Goal: Task Accomplishment & Management: Use online tool/utility

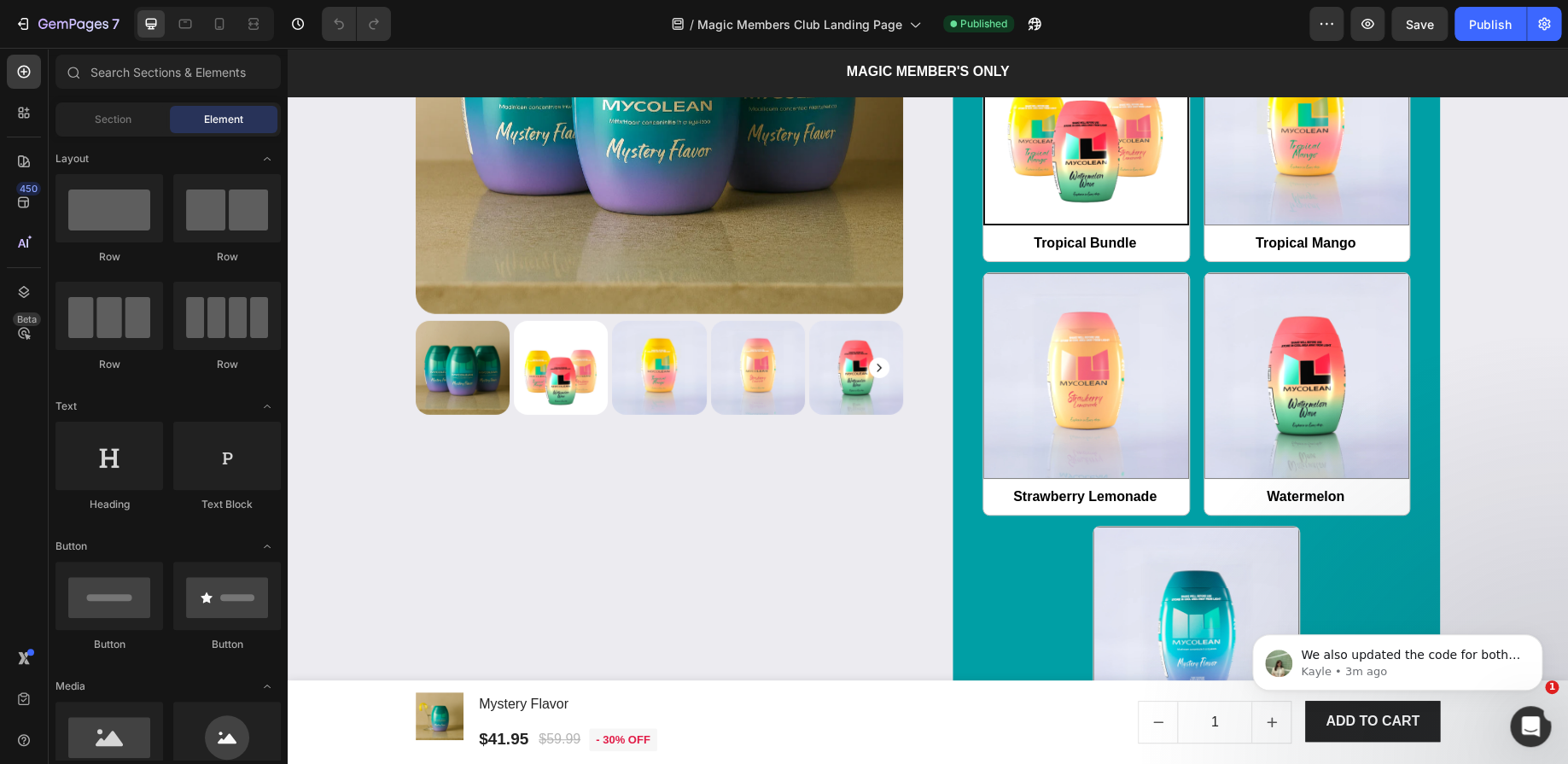
scroll to position [2135, 0]
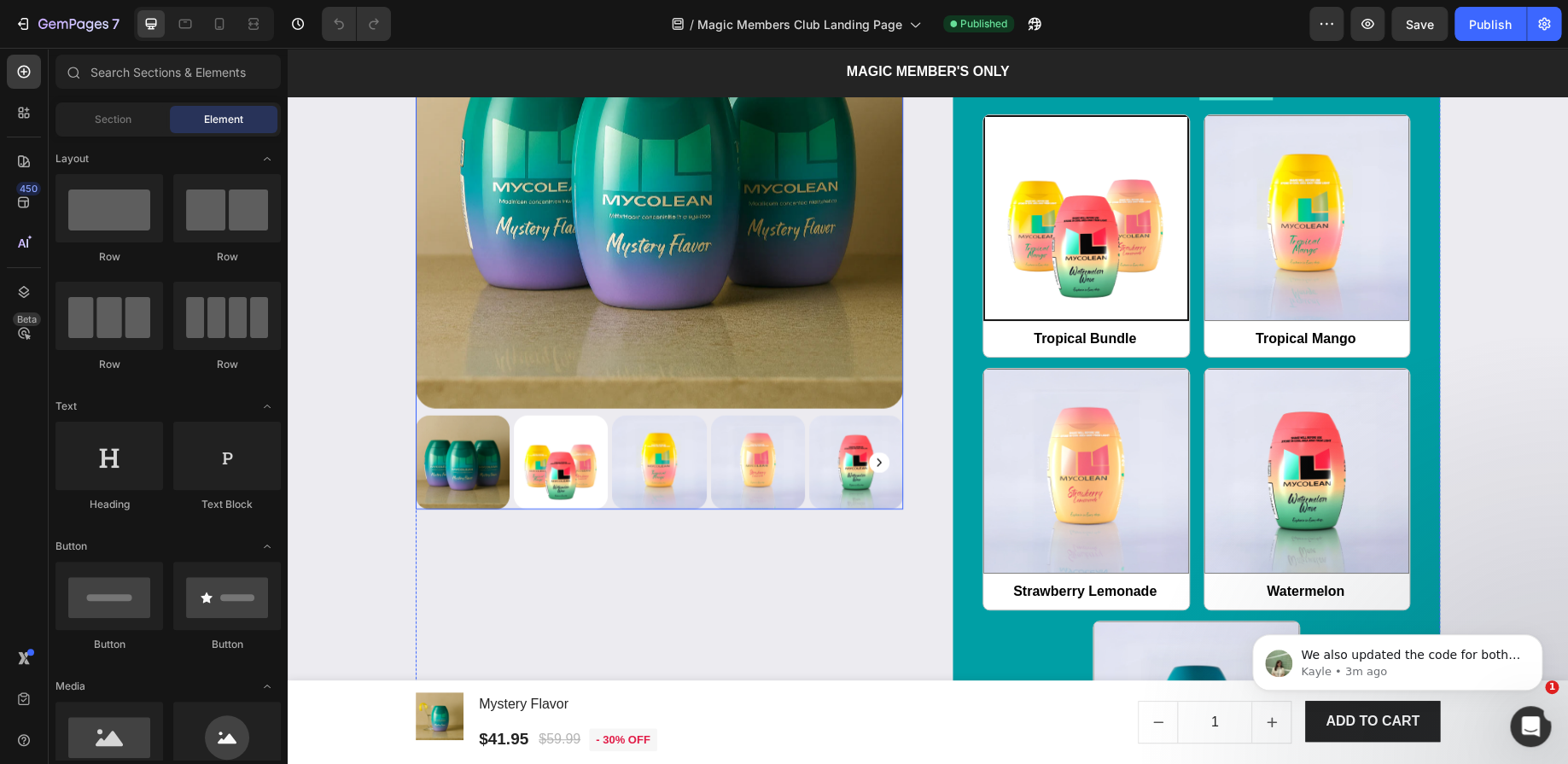
click at [816, 337] on img at bounding box center [660, 166] width 488 height 488
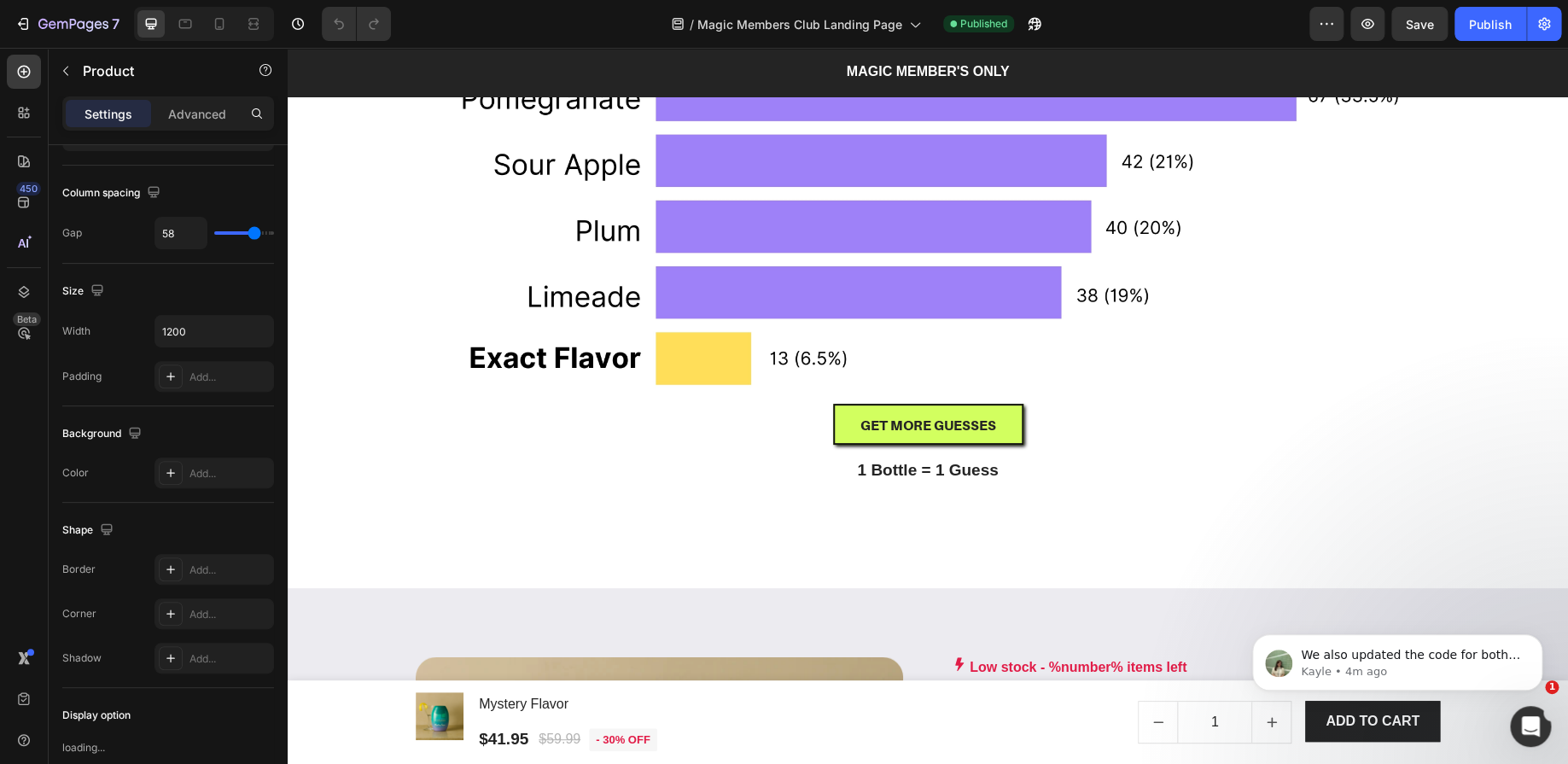
scroll to position [2157, 0]
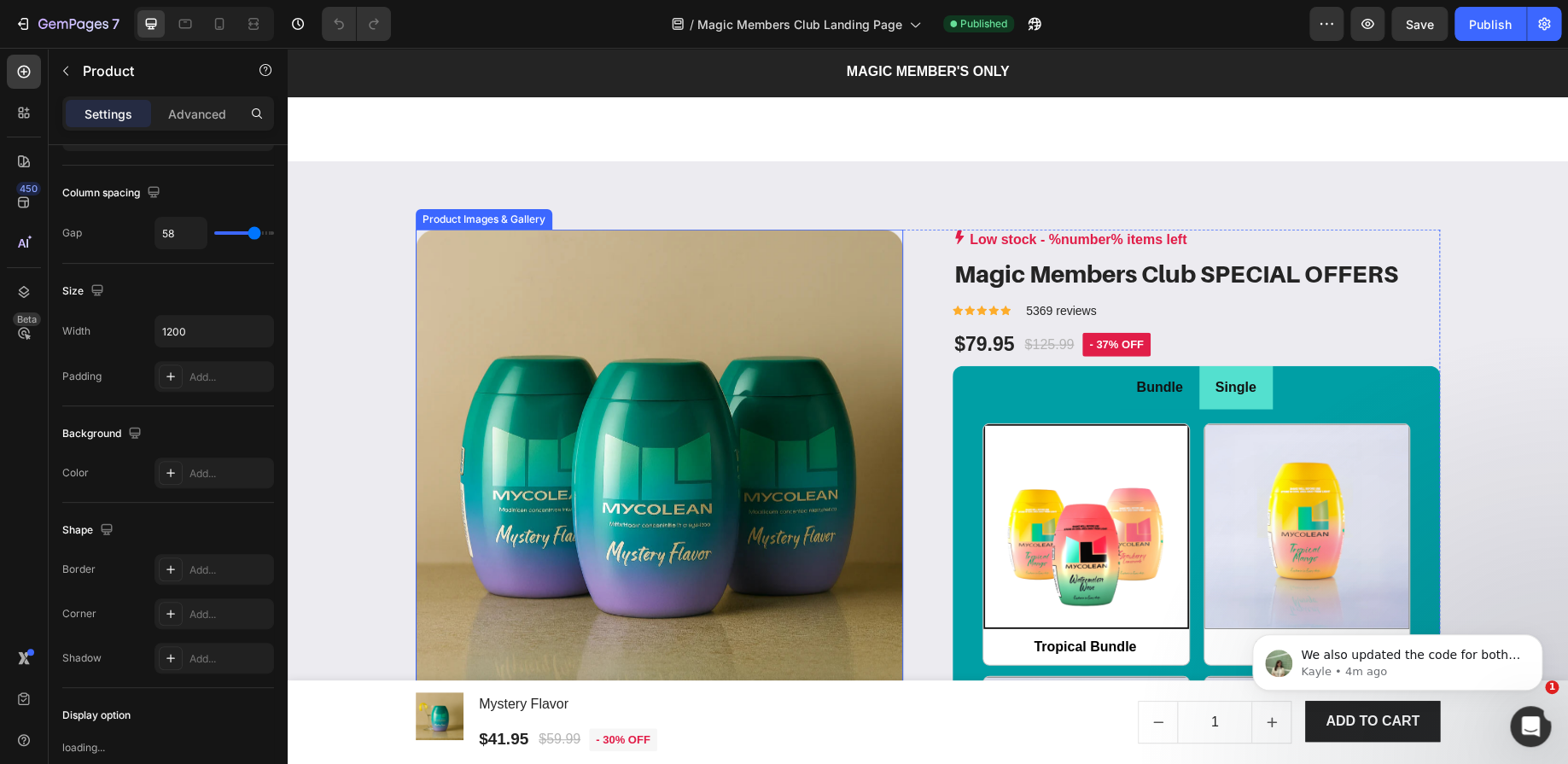
click at [727, 302] on img at bounding box center [660, 474] width 488 height 488
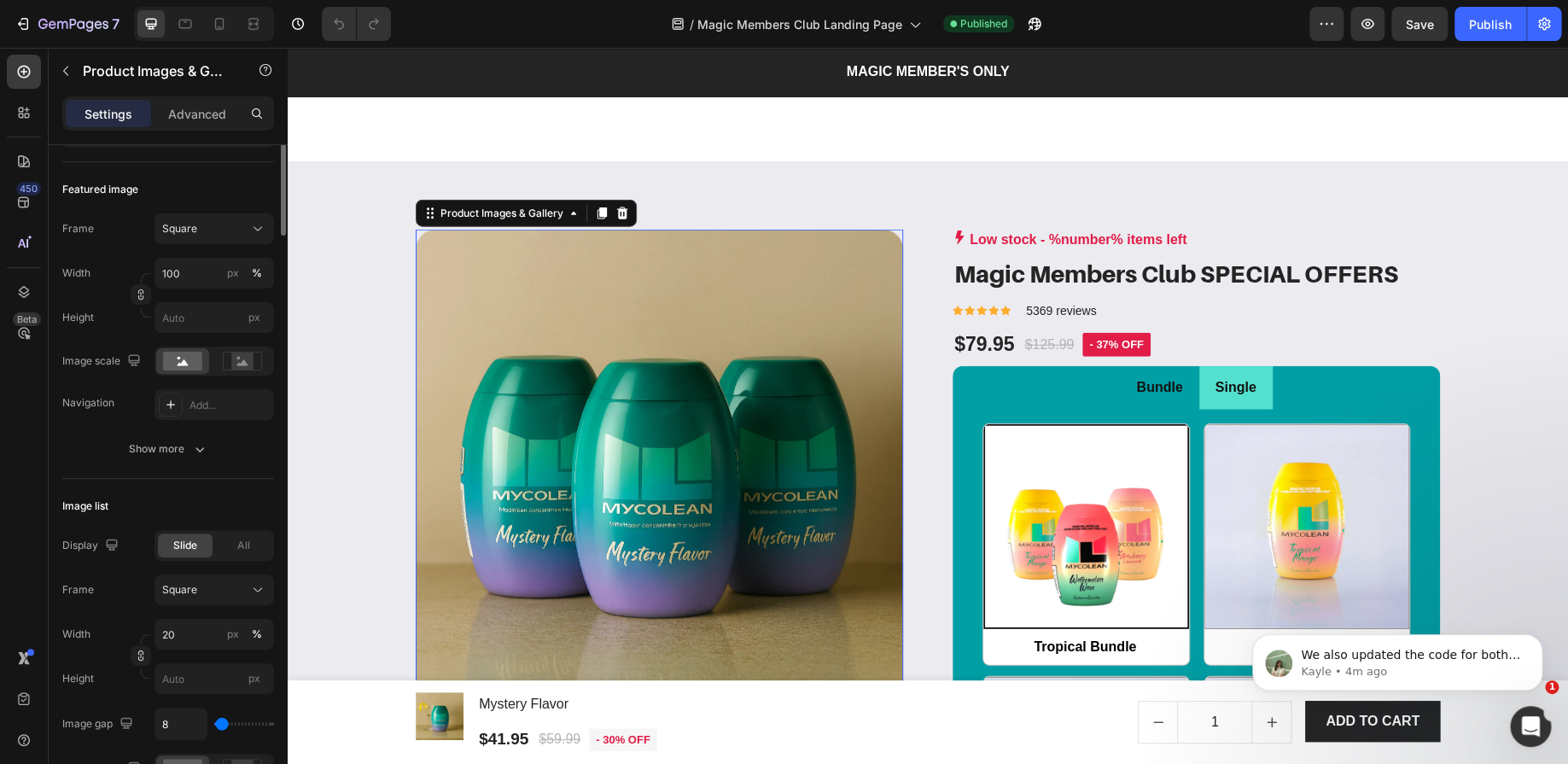
scroll to position [0, 0]
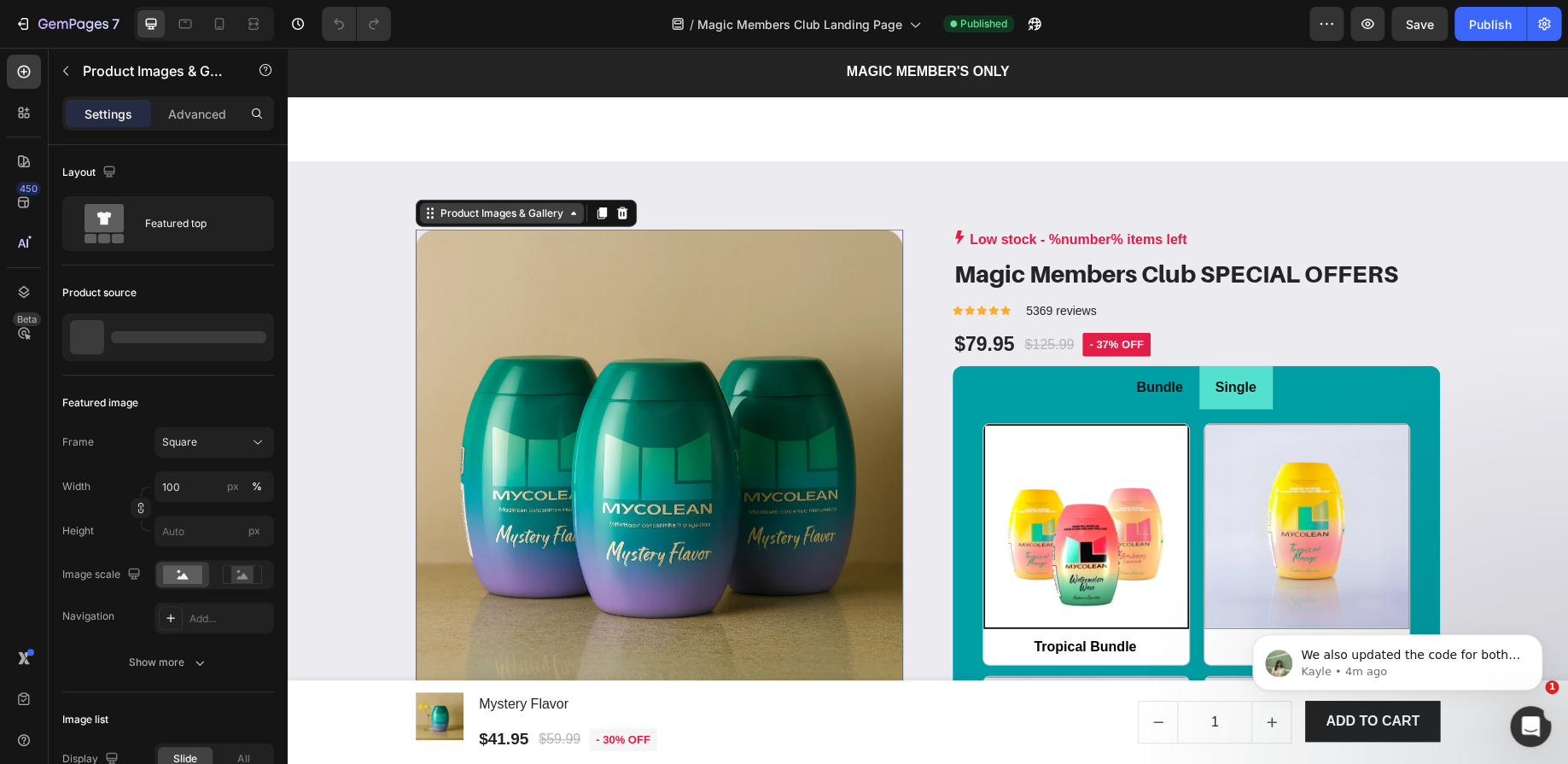
click at [437, 221] on div "Product Images & Gallery" at bounding box center [502, 213] width 129 height 16
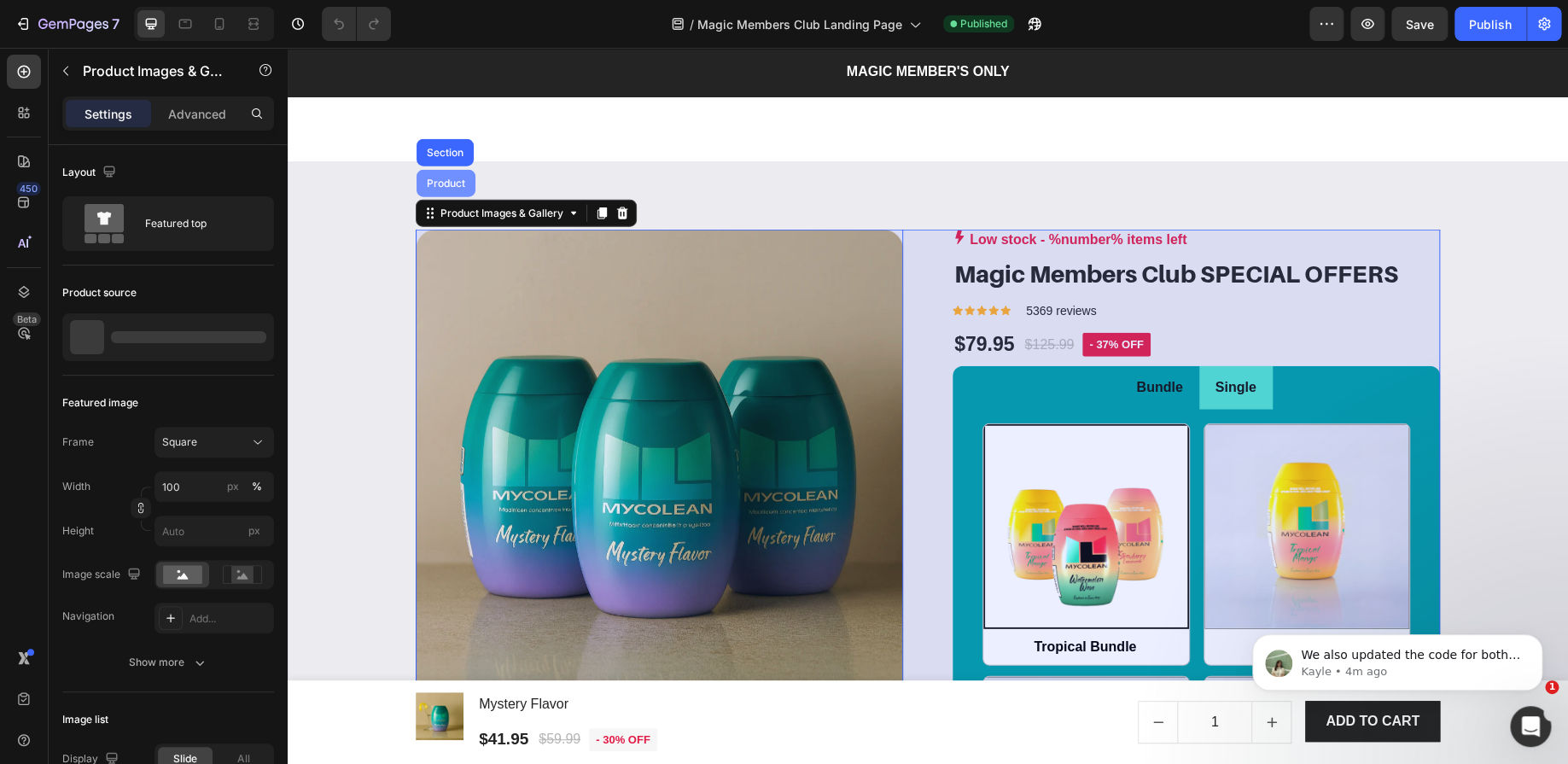
click at [431, 189] on div "Product" at bounding box center [446, 183] width 59 height 27
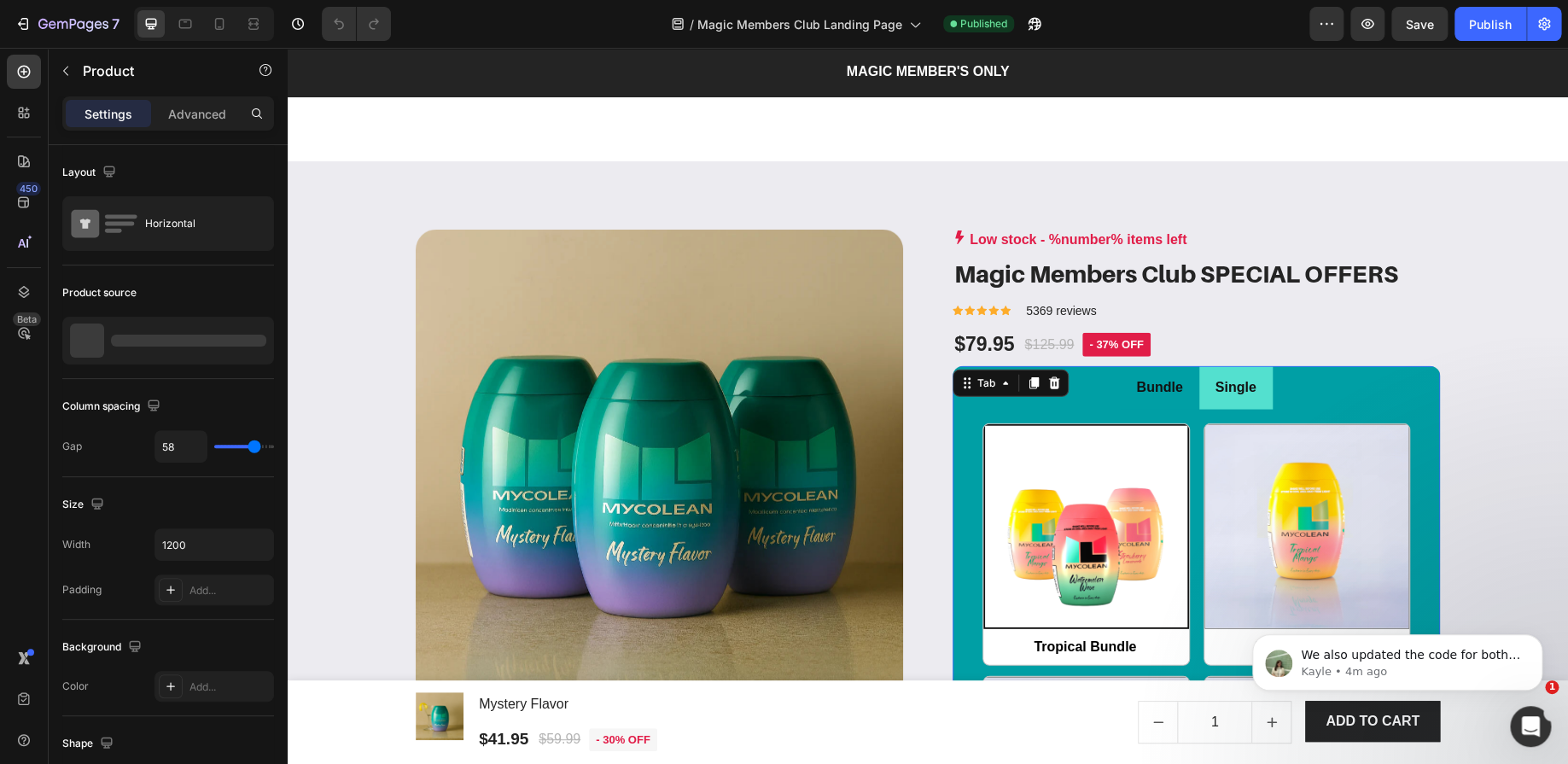
click at [1144, 378] on p "Bundle" at bounding box center [1159, 388] width 47 height 25
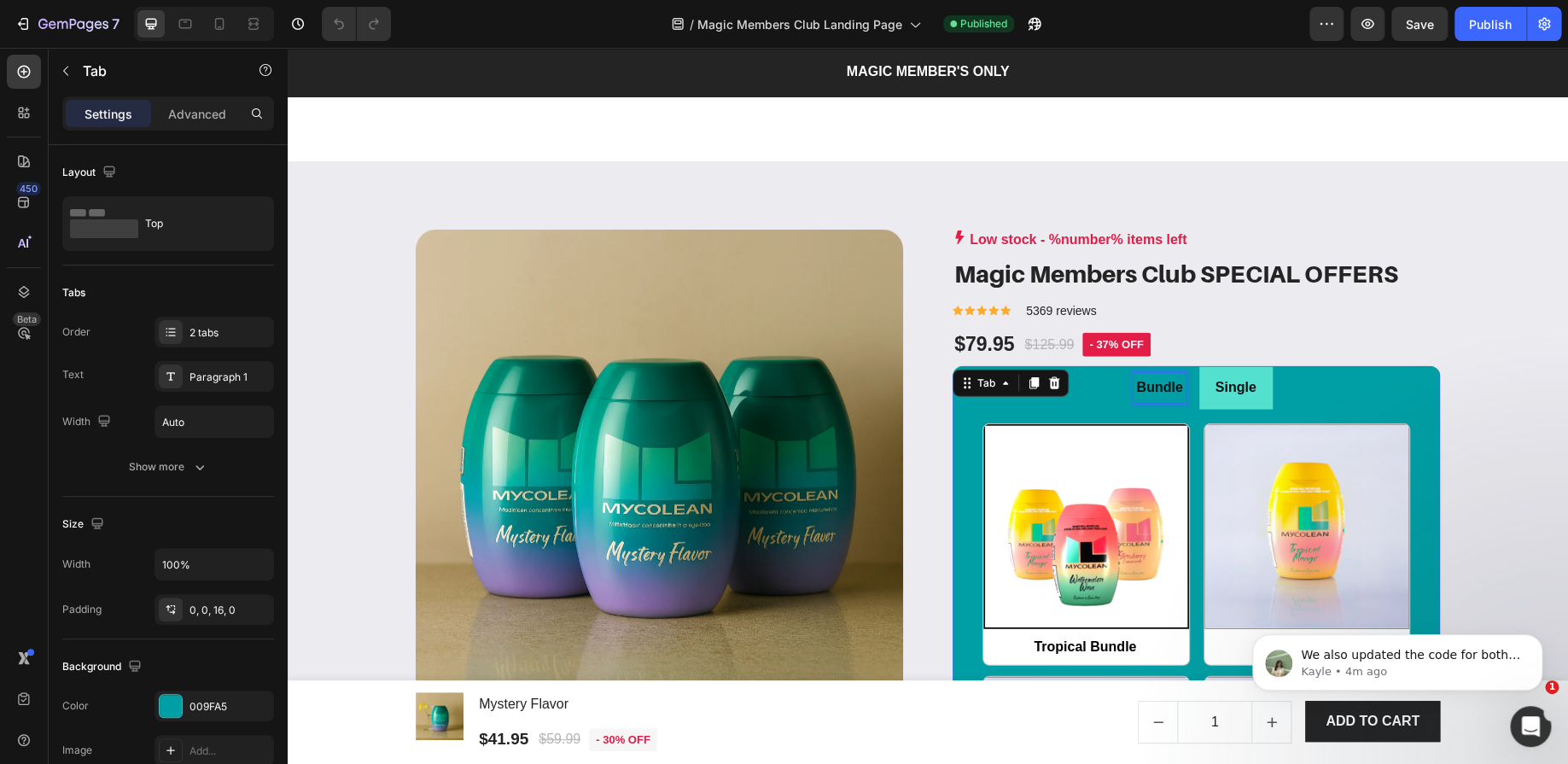
click at [1176, 390] on div "Bundle" at bounding box center [1159, 388] width 51 height 30
click at [1217, 388] on p "Single" at bounding box center [1237, 388] width 41 height 25
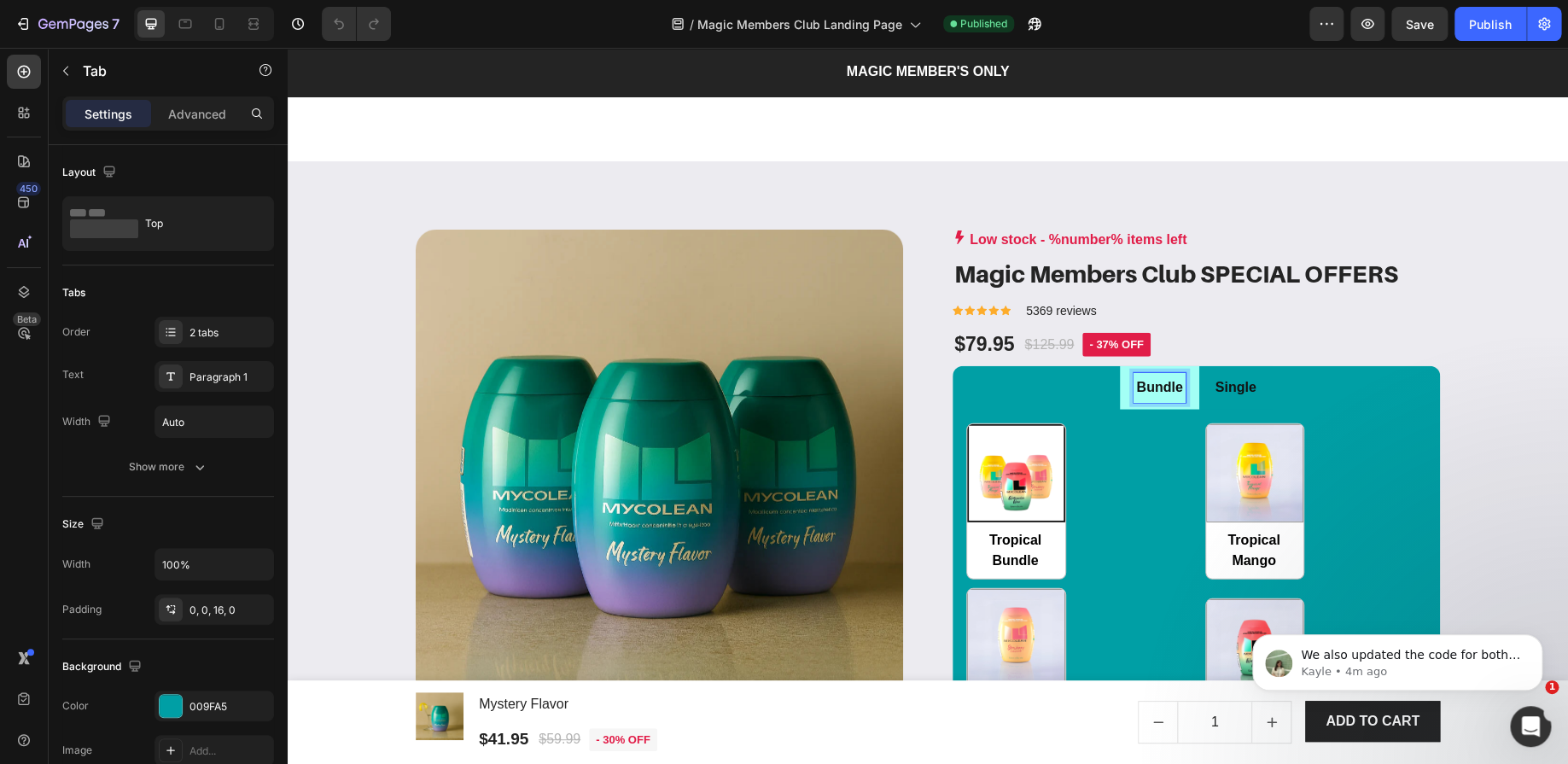
click at [1155, 384] on p "Bundle" at bounding box center [1159, 388] width 47 height 25
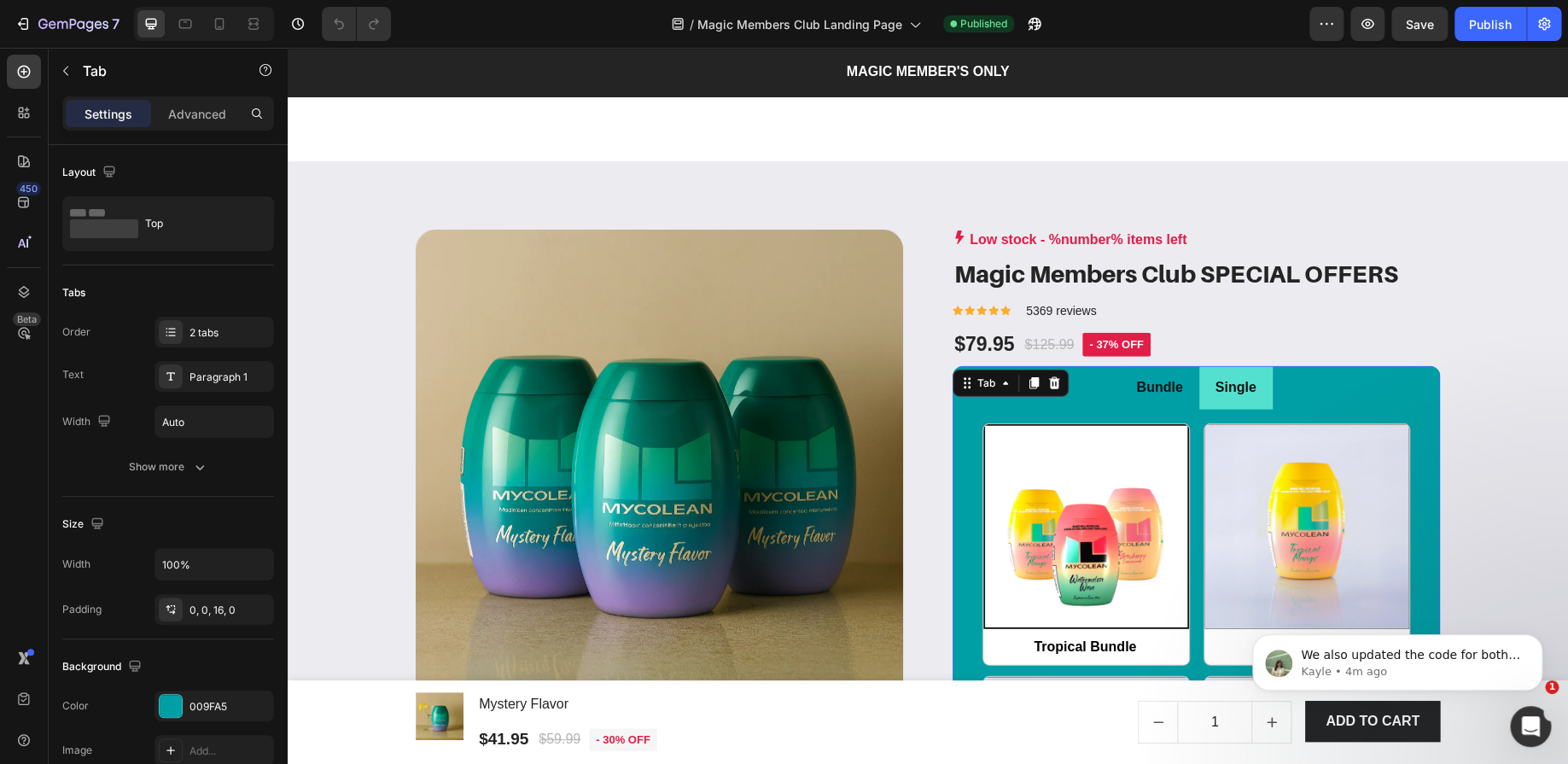
radio input "false"
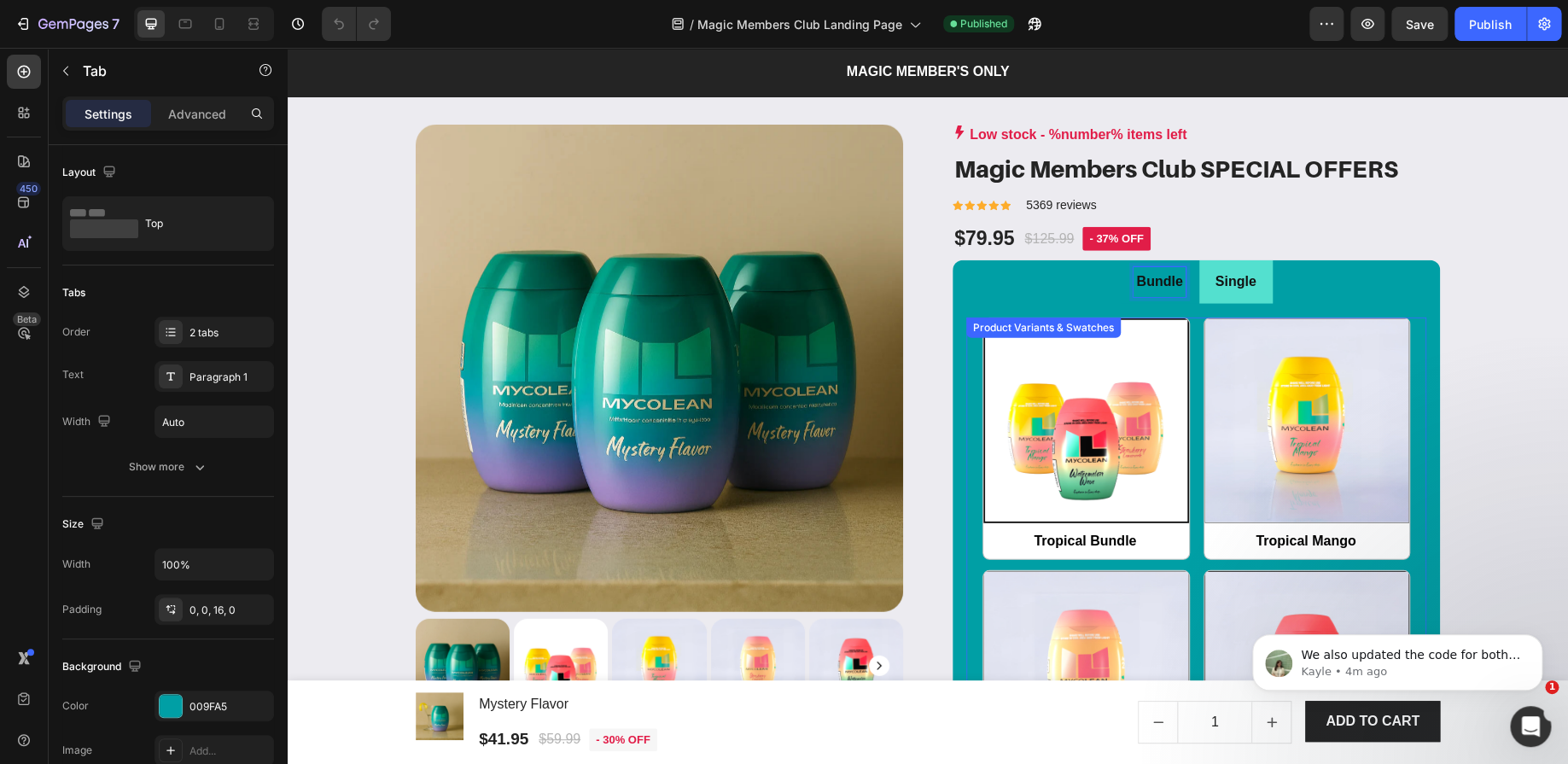
scroll to position [2157, 0]
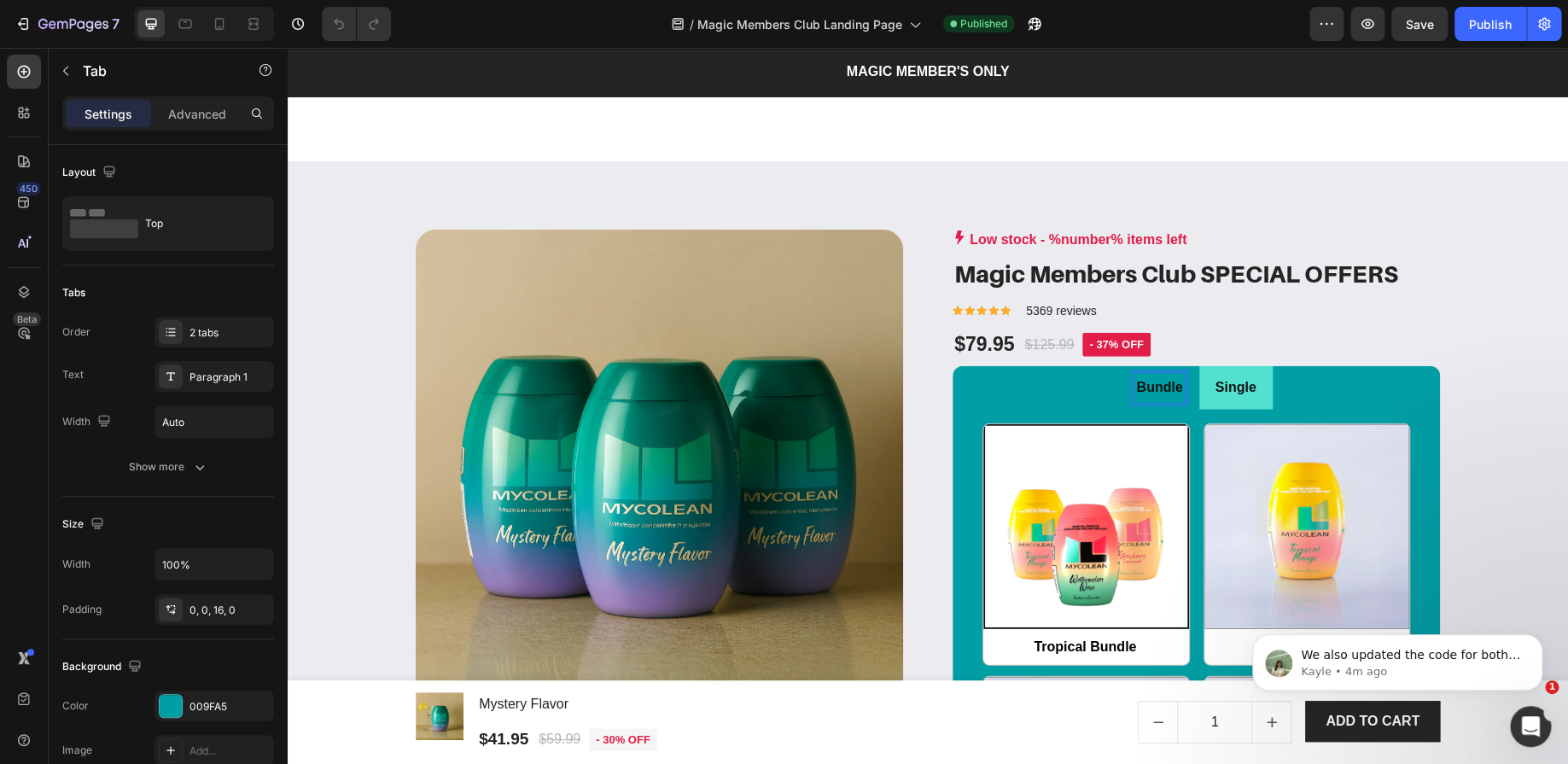
click at [1136, 376] on p "Bundle" at bounding box center [1159, 388] width 47 height 25
click at [1090, 388] on ul "Bundle Single" at bounding box center [1197, 388] width 488 height 44
click at [1238, 383] on p "Single" at bounding box center [1237, 388] width 41 height 25
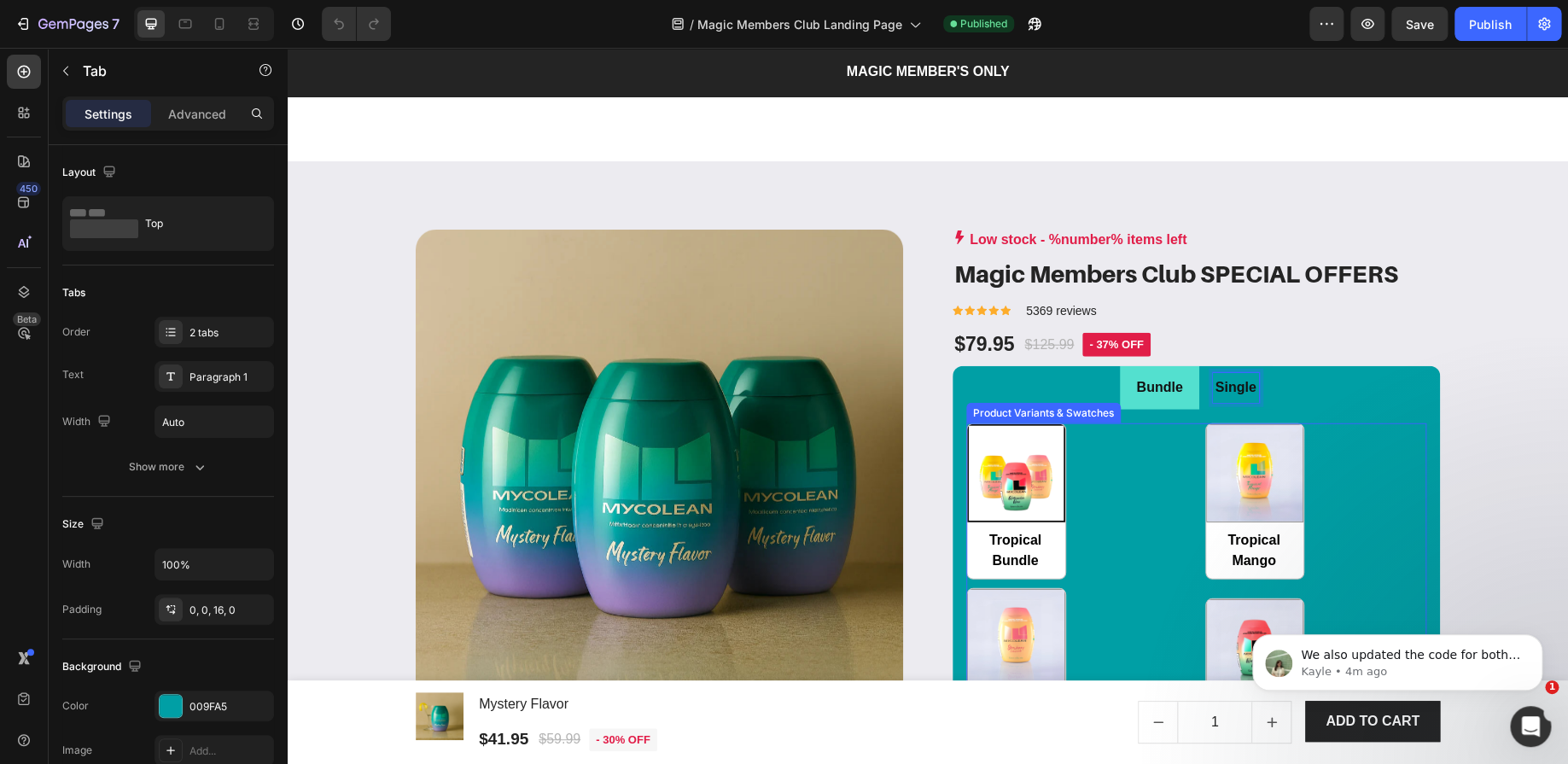
scroll to position [2477, 0]
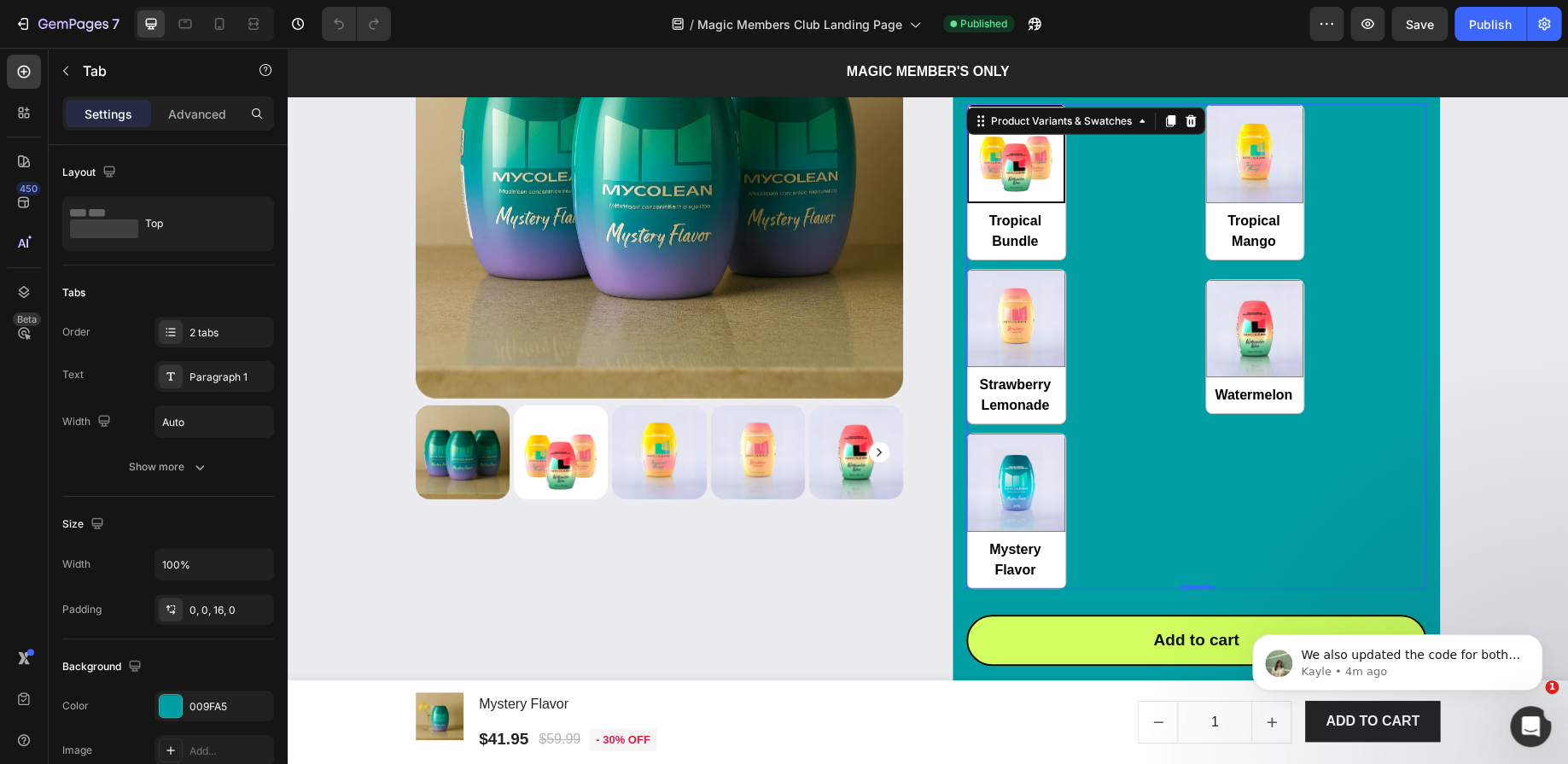
click at [1171, 470] on div "Tropical Bundle Tropical Bundle Tropical Mango Tropical Mango Strawberry Lemona…" at bounding box center [1197, 346] width 461 height 485
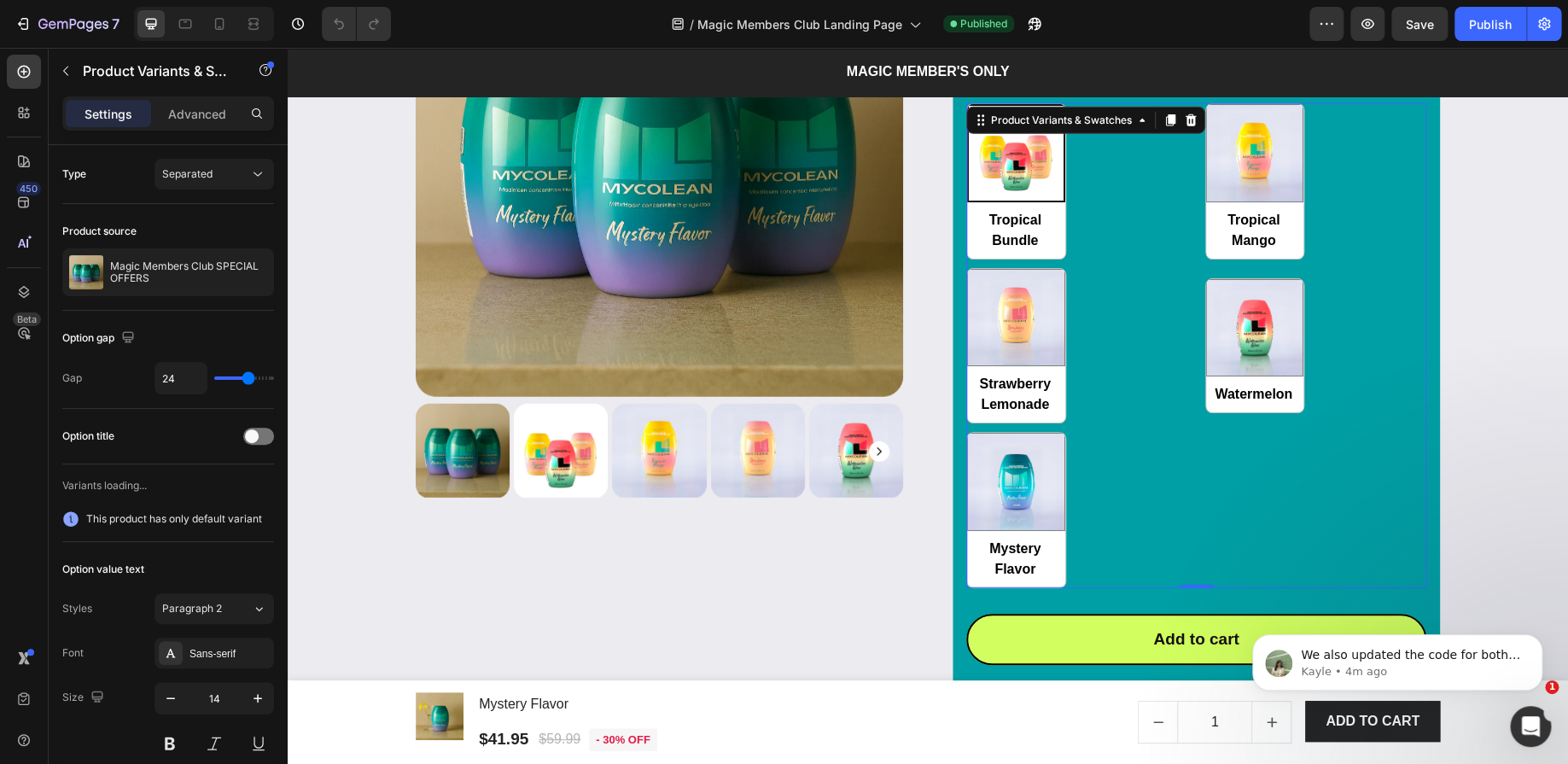
scroll to position [2157, 0]
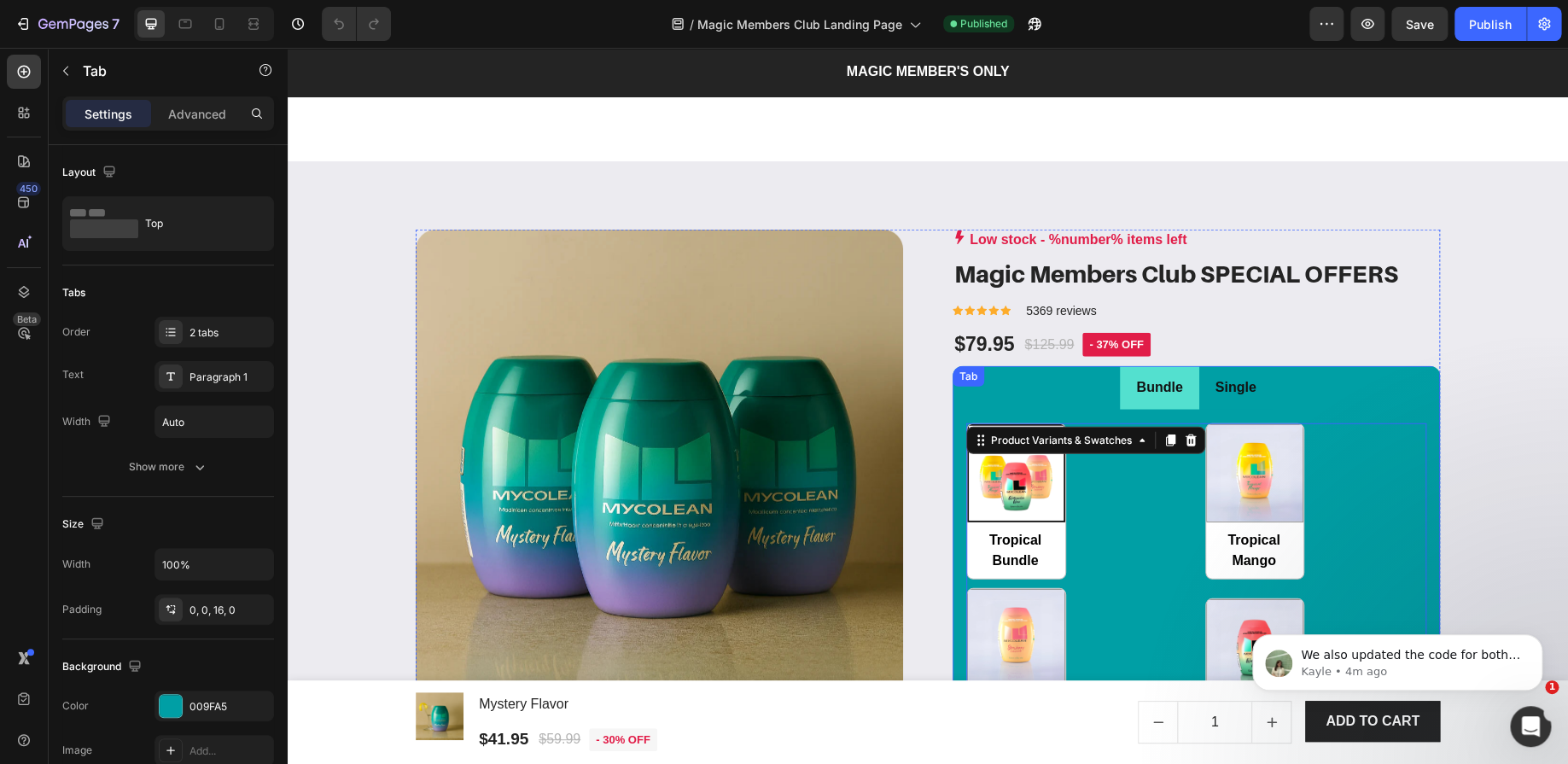
click at [1240, 390] on p "Single" at bounding box center [1237, 388] width 41 height 25
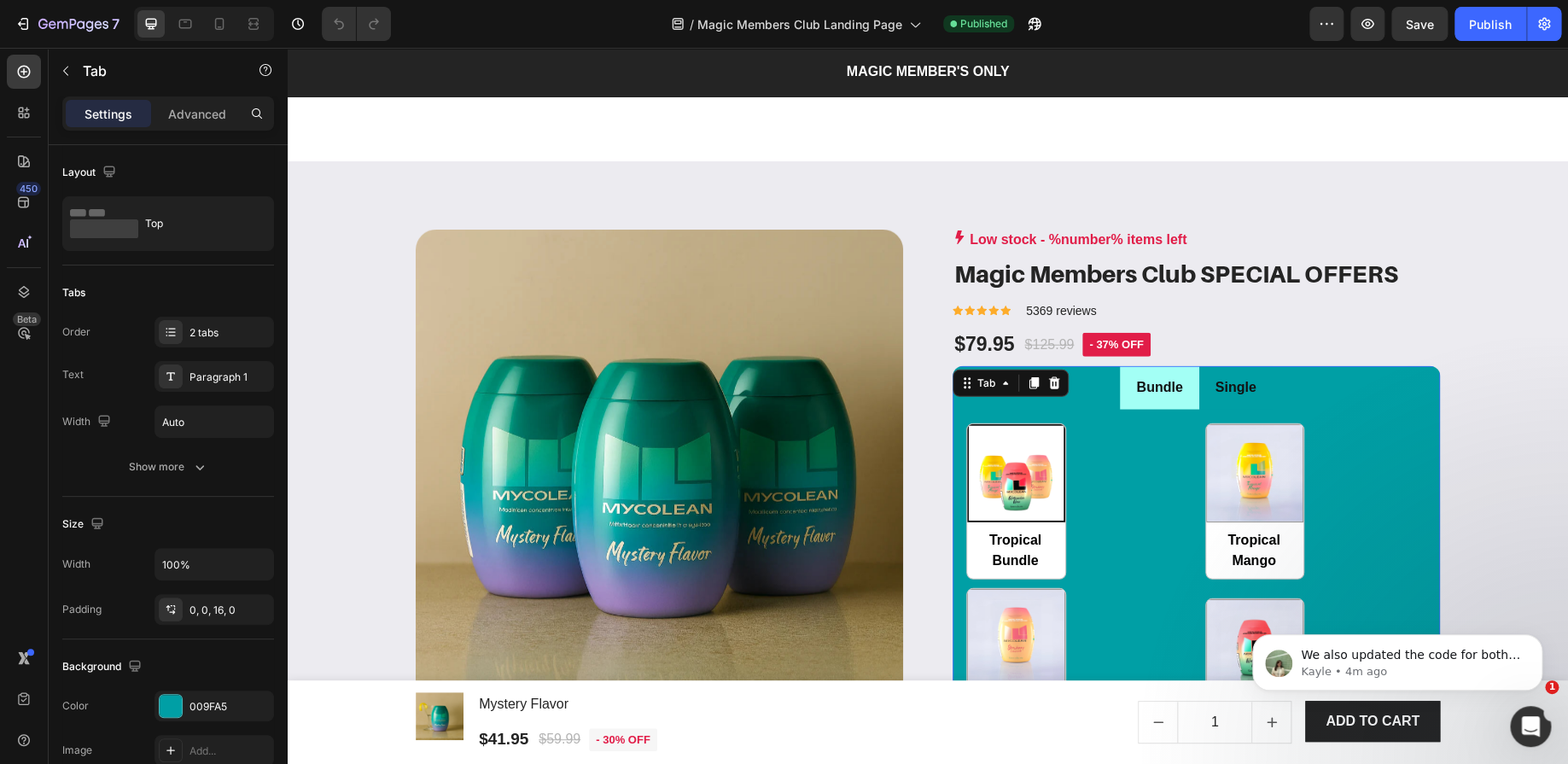
click at [1184, 388] on li "Bundle" at bounding box center [1159, 388] width 78 height 44
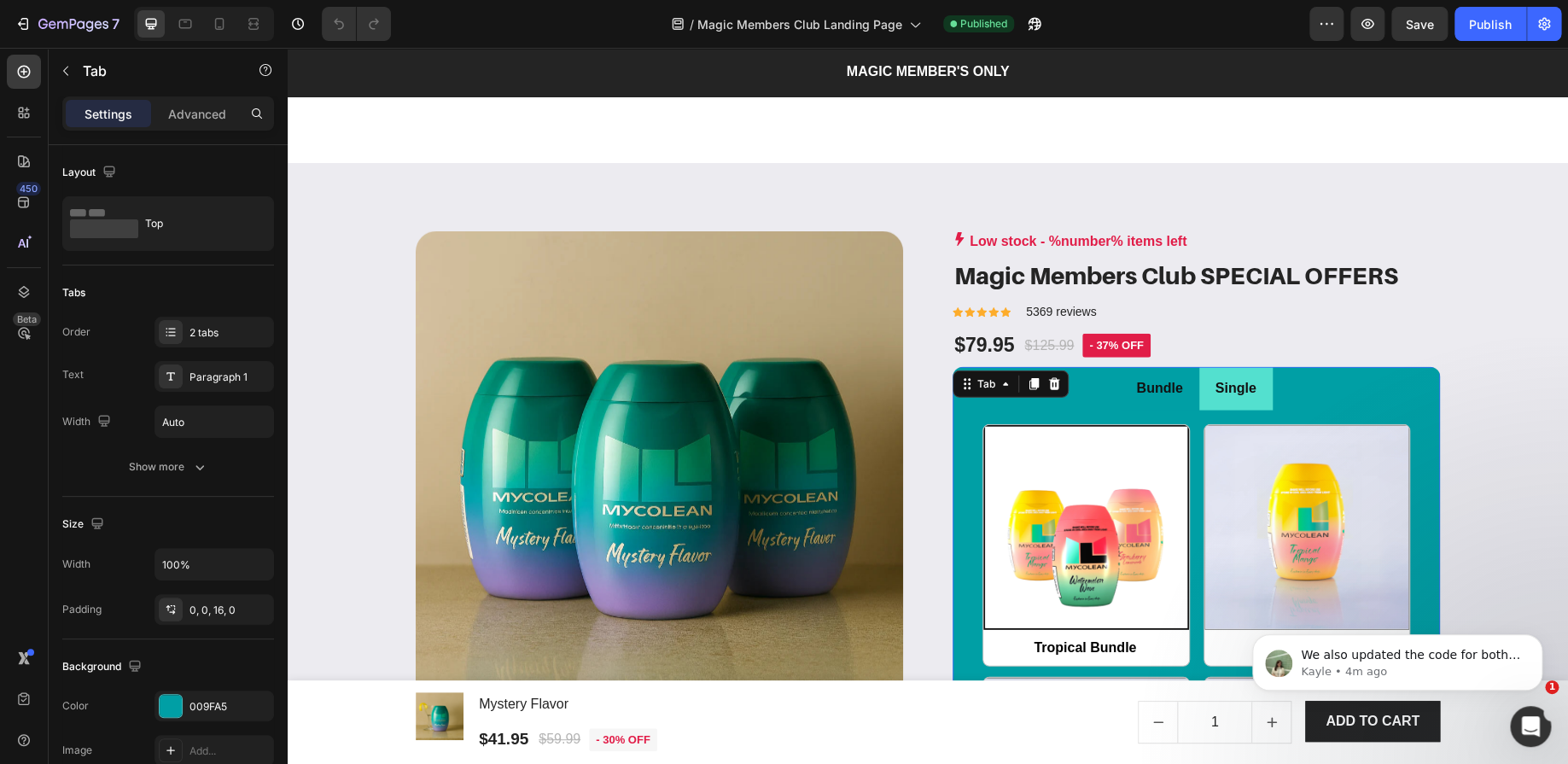
scroll to position [2370, 0]
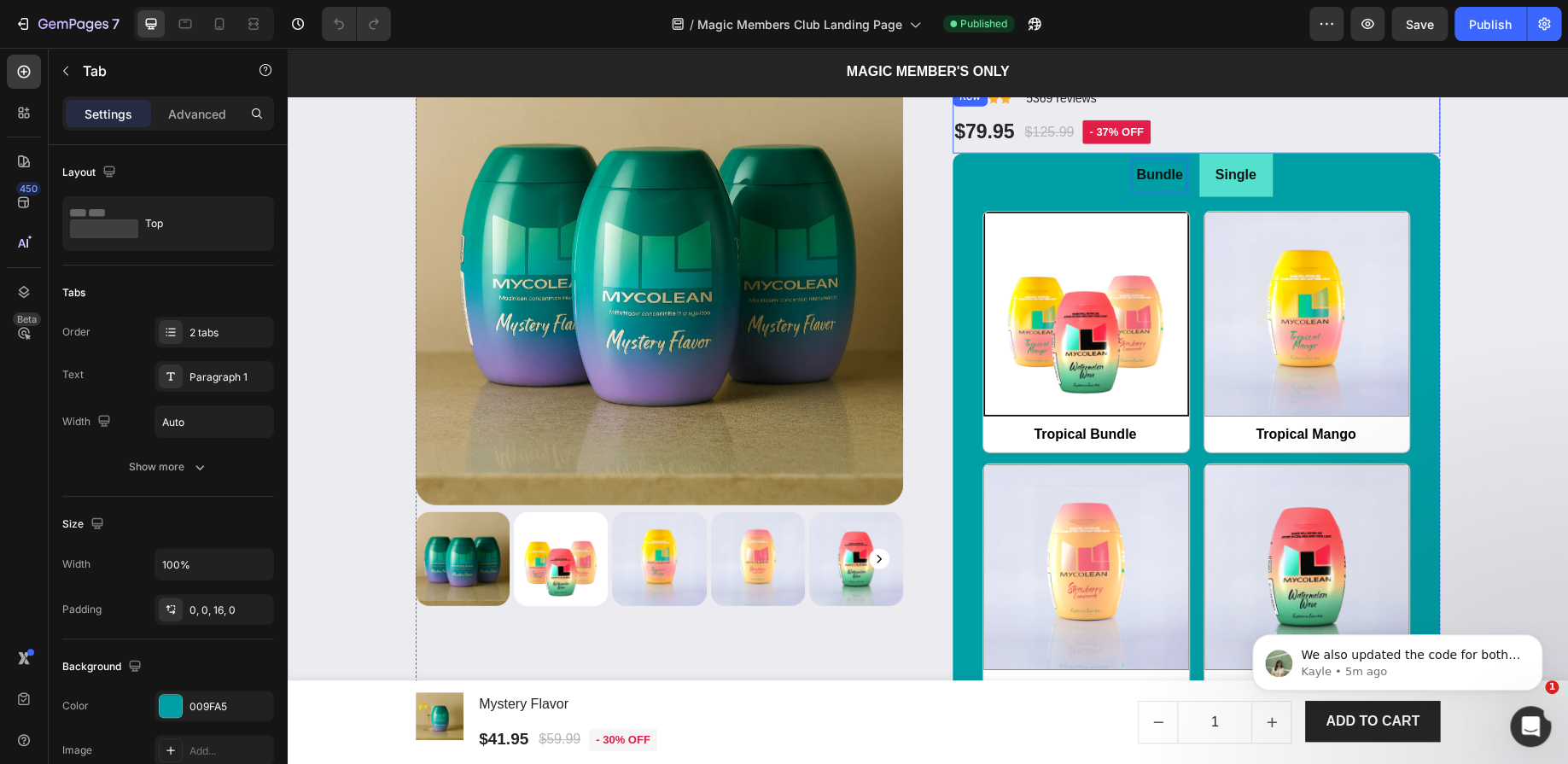
click at [1364, 143] on div "$79.95 Product Price Product Price $125.99 Product Price Product Price - 37% of…" at bounding box center [1197, 132] width 488 height 29
click at [1153, 181] on p "Bundle" at bounding box center [1159, 175] width 47 height 25
click at [1232, 171] on p "Single" at bounding box center [1237, 175] width 41 height 25
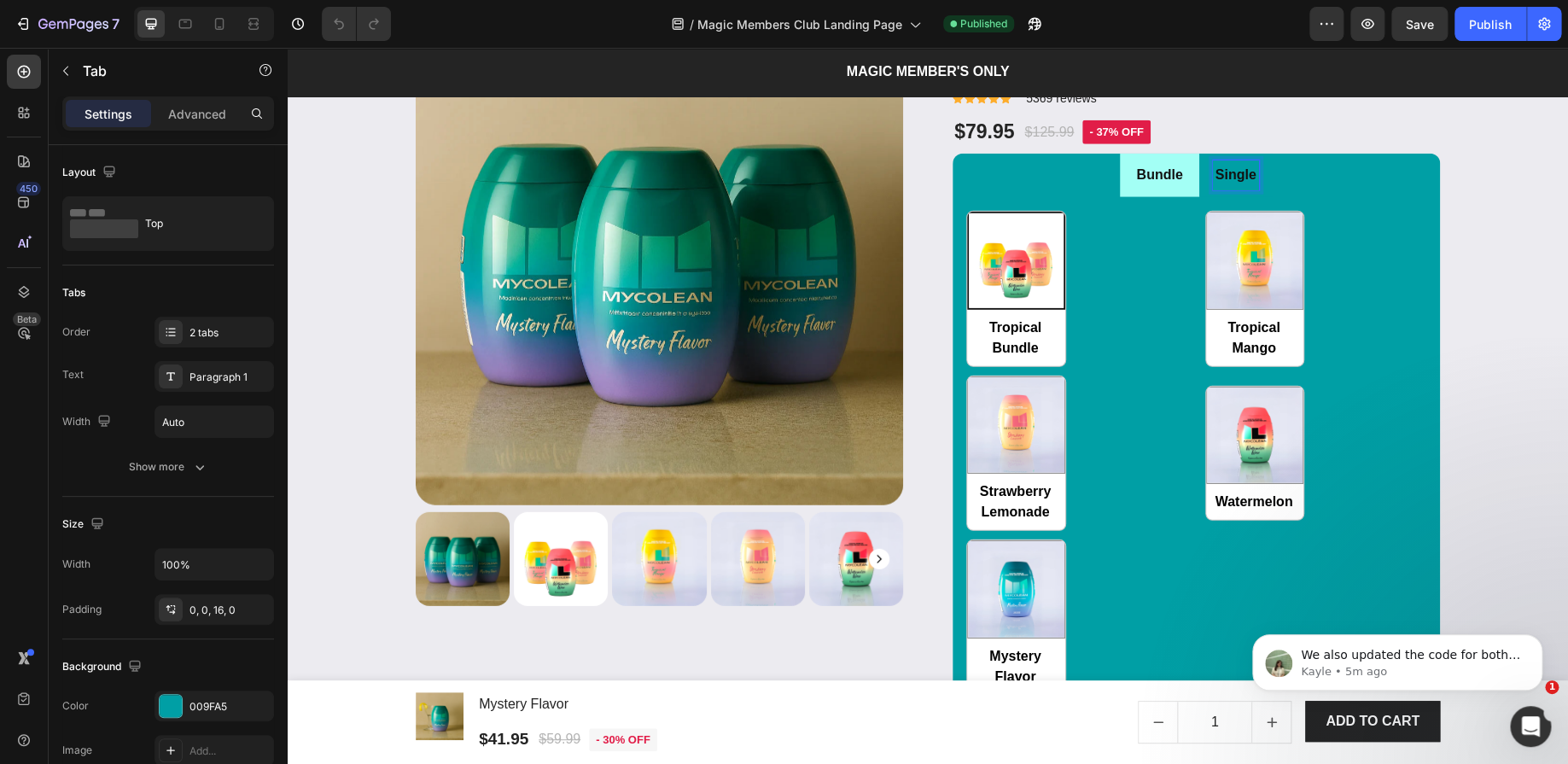
click at [1150, 160] on div "Bundle" at bounding box center [1159, 175] width 51 height 30
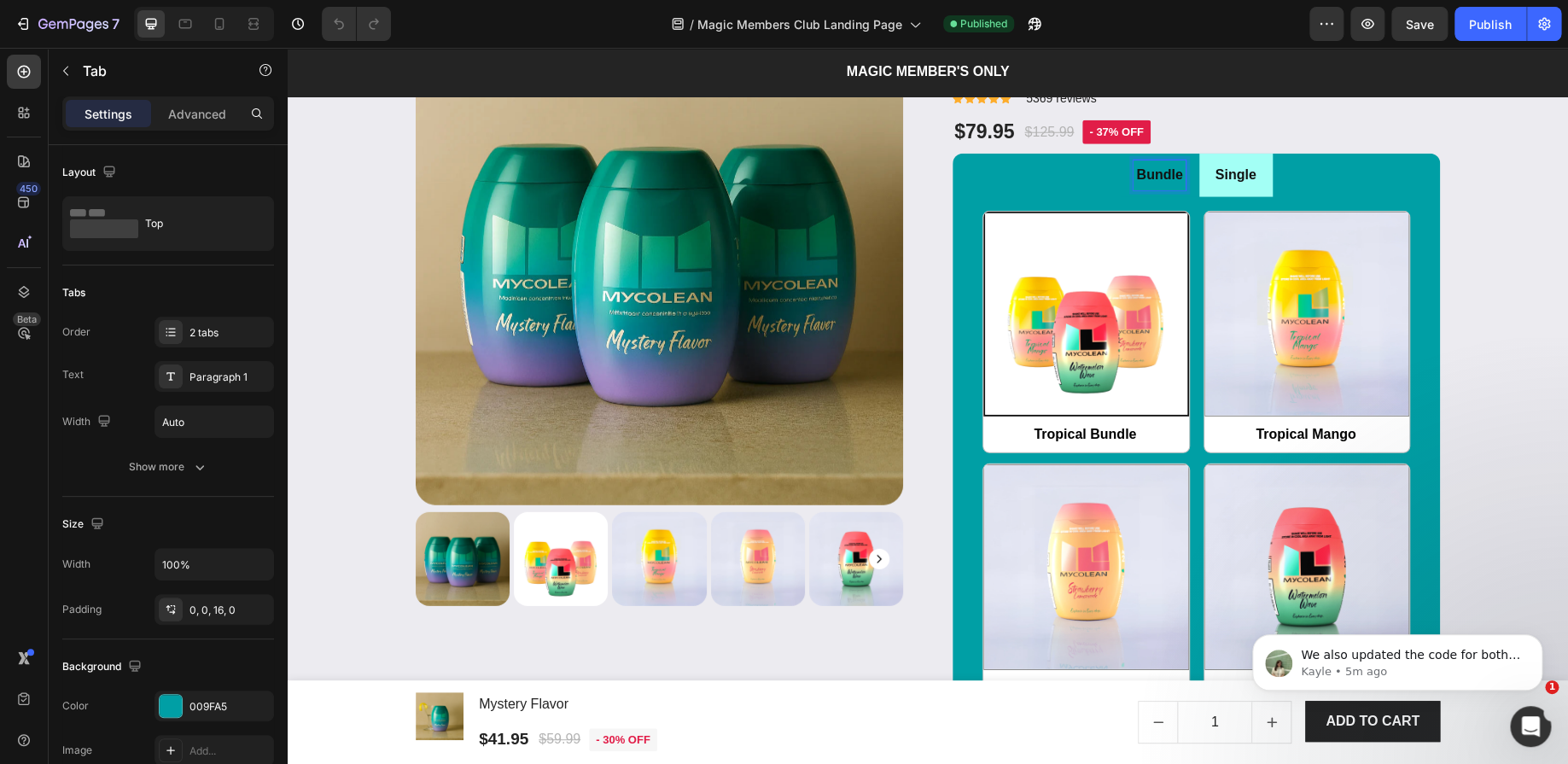
click at [1216, 168] on p "Single" at bounding box center [1237, 175] width 41 height 25
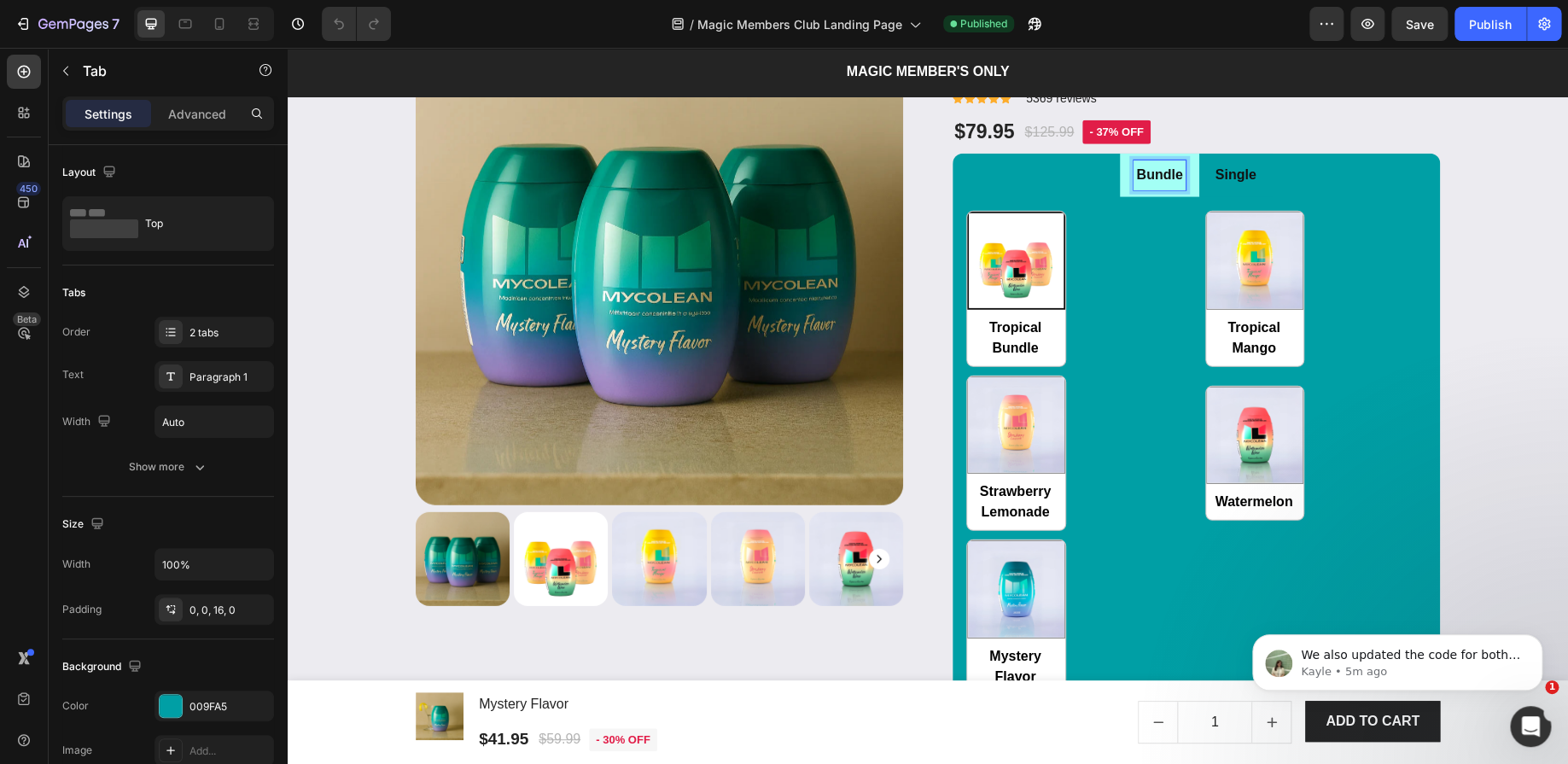
click at [1133, 187] on div "Bundle" at bounding box center [1159, 175] width 51 height 30
